Goal: Task Accomplishment & Management: Complete application form

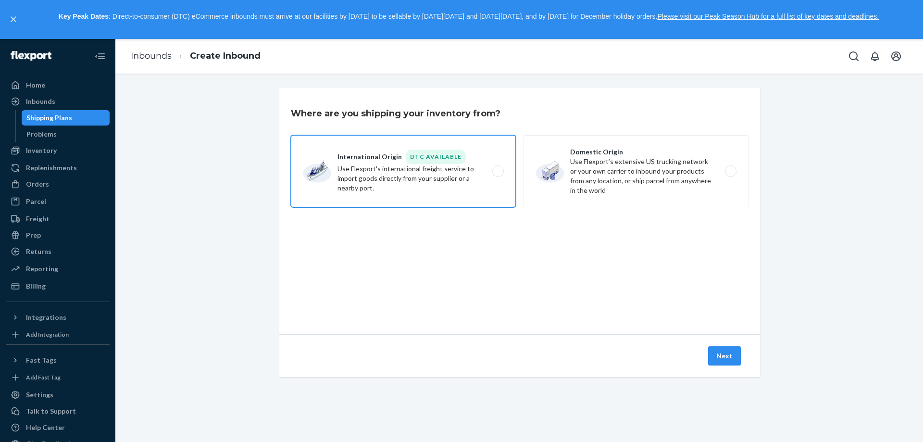
click at [490, 177] on label "International Origin DTC Available Use Flexport's international freight service…" at bounding box center [403, 171] width 225 height 72
click at [498, 174] on input "International Origin DTC Available Use Flexport's international freight service…" at bounding box center [501, 171] width 6 height 6
radio input "true"
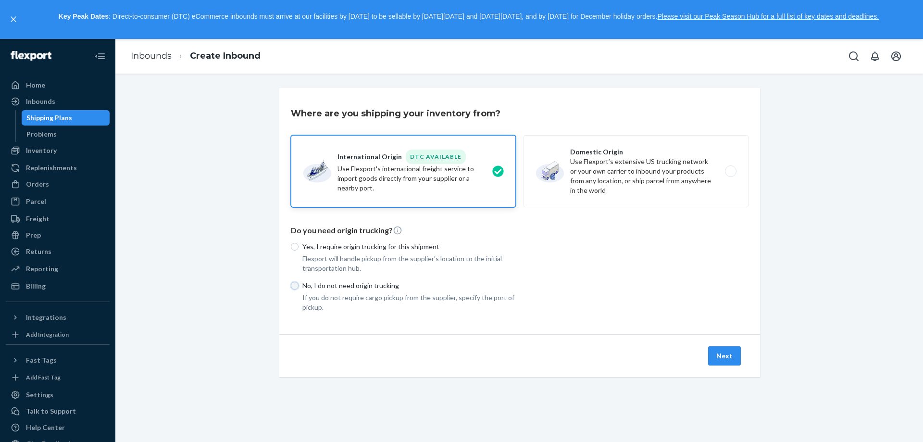
click at [293, 285] on input "No, I do not need origin trucking" at bounding box center [295, 286] width 8 height 8
radio input "true"
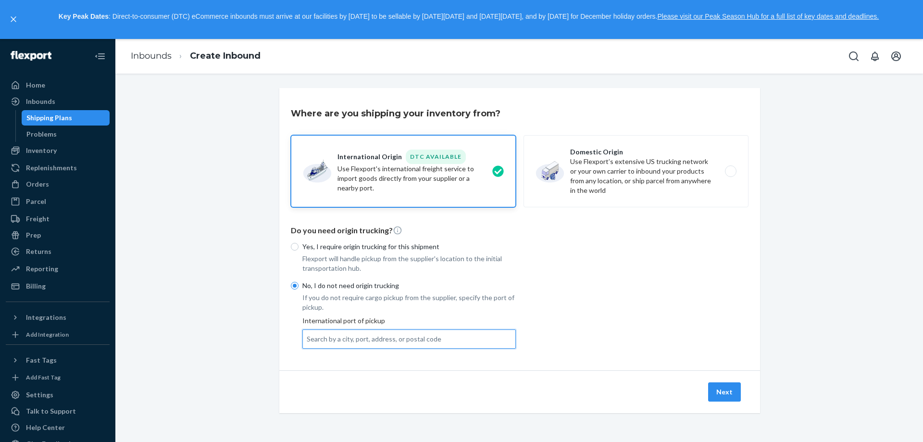
click at [318, 343] on div "Search by a city, port, address, or postal code" at bounding box center [374, 339] width 135 height 10
click at [308, 343] on input "0 results available. Use Up and Down to choose options, press Enter to select t…" at bounding box center [307, 339] width 1 height 10
click at [330, 338] on div "Search by a city, port, address, or postal code" at bounding box center [374, 339] width 135 height 10
click at [308, 338] on input "0 results available. Use Up and Down to choose options, press Enter to select t…" at bounding box center [307, 339] width 1 height 10
click at [279, 378] on div "Next" at bounding box center [519, 391] width 481 height 43
